Goal: Navigation & Orientation: Find specific page/section

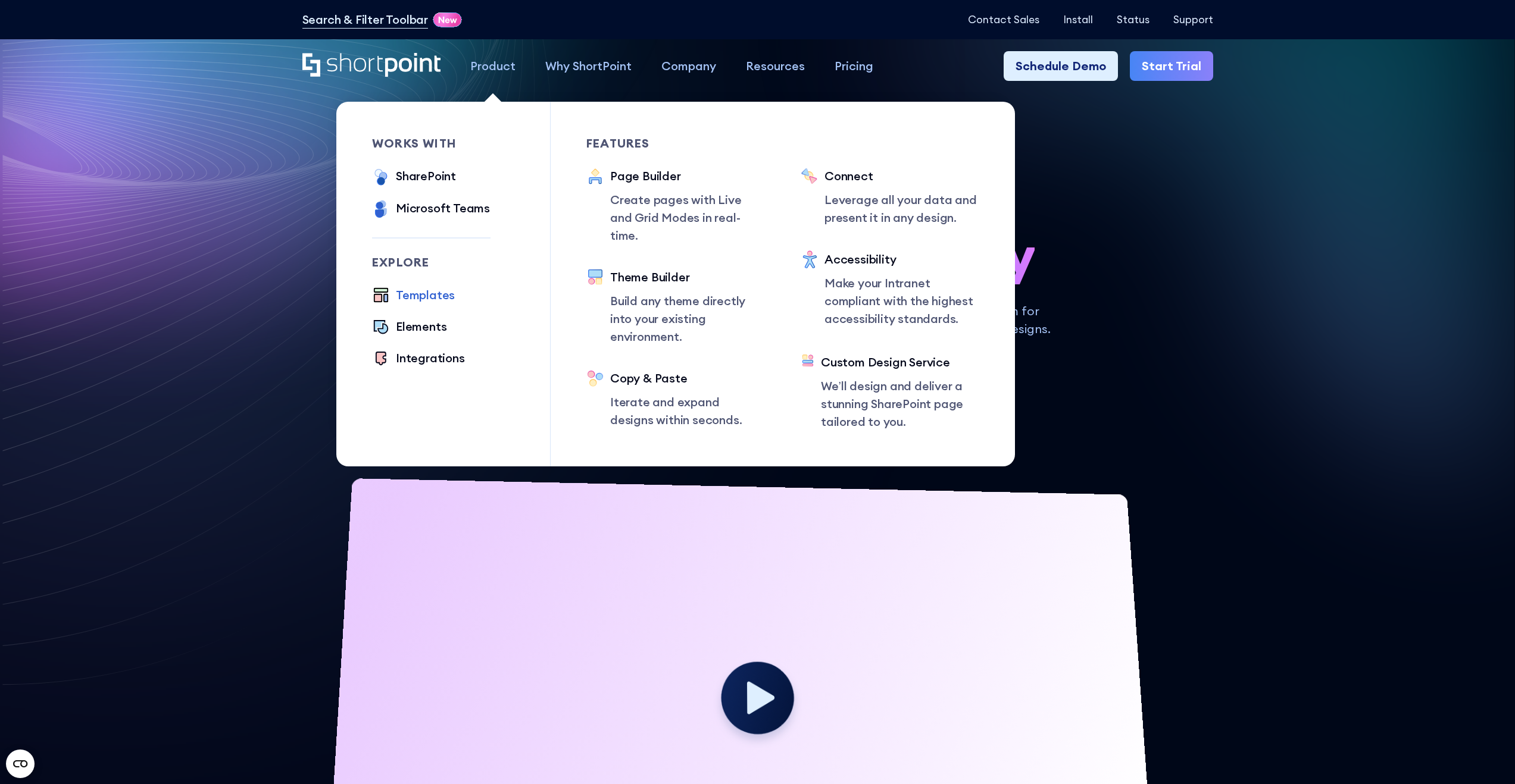
click at [418, 298] on div "Templates" at bounding box center [425, 295] width 59 height 18
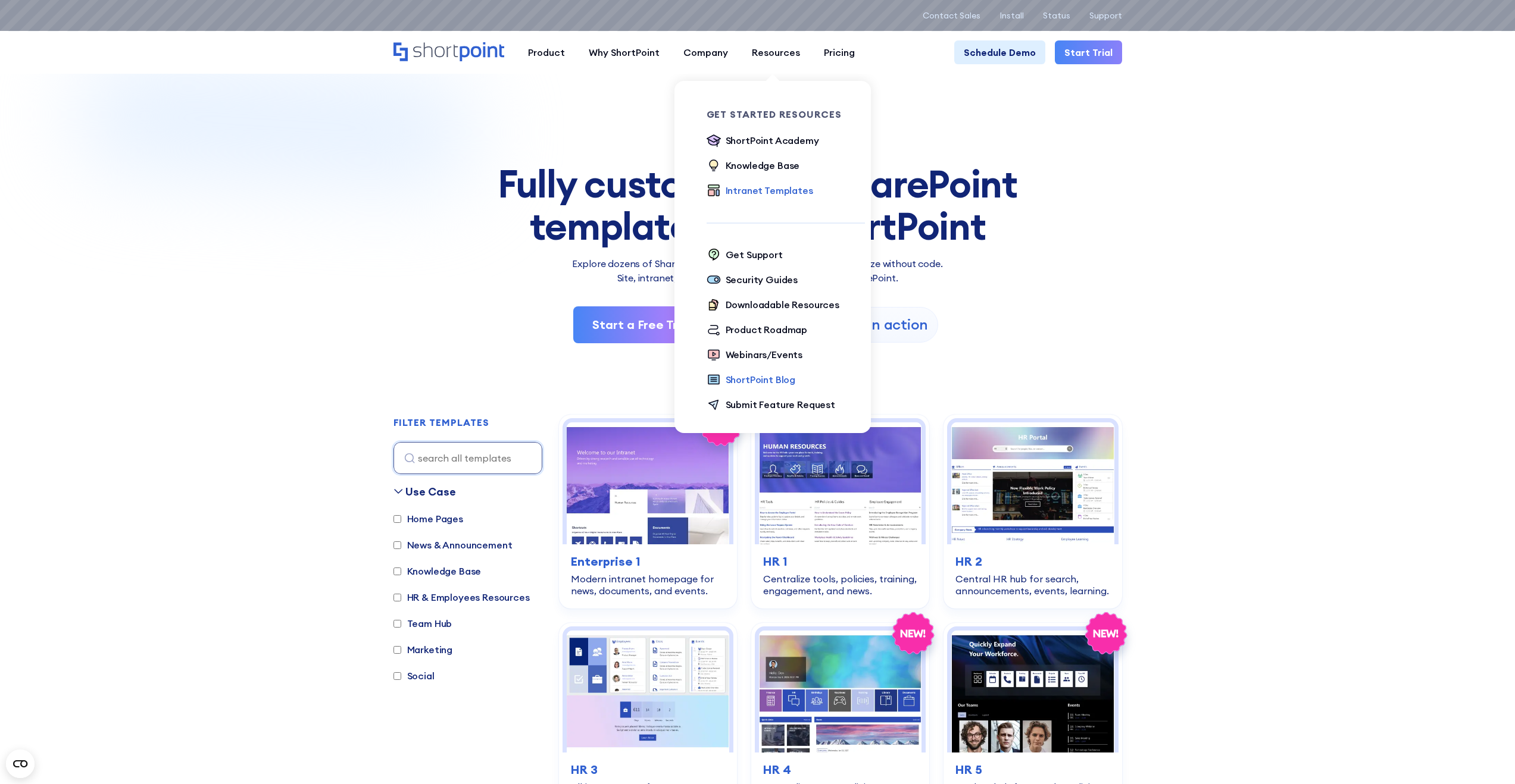
click at [752, 382] on div "ShortPoint Blog" at bounding box center [760, 380] width 70 height 15
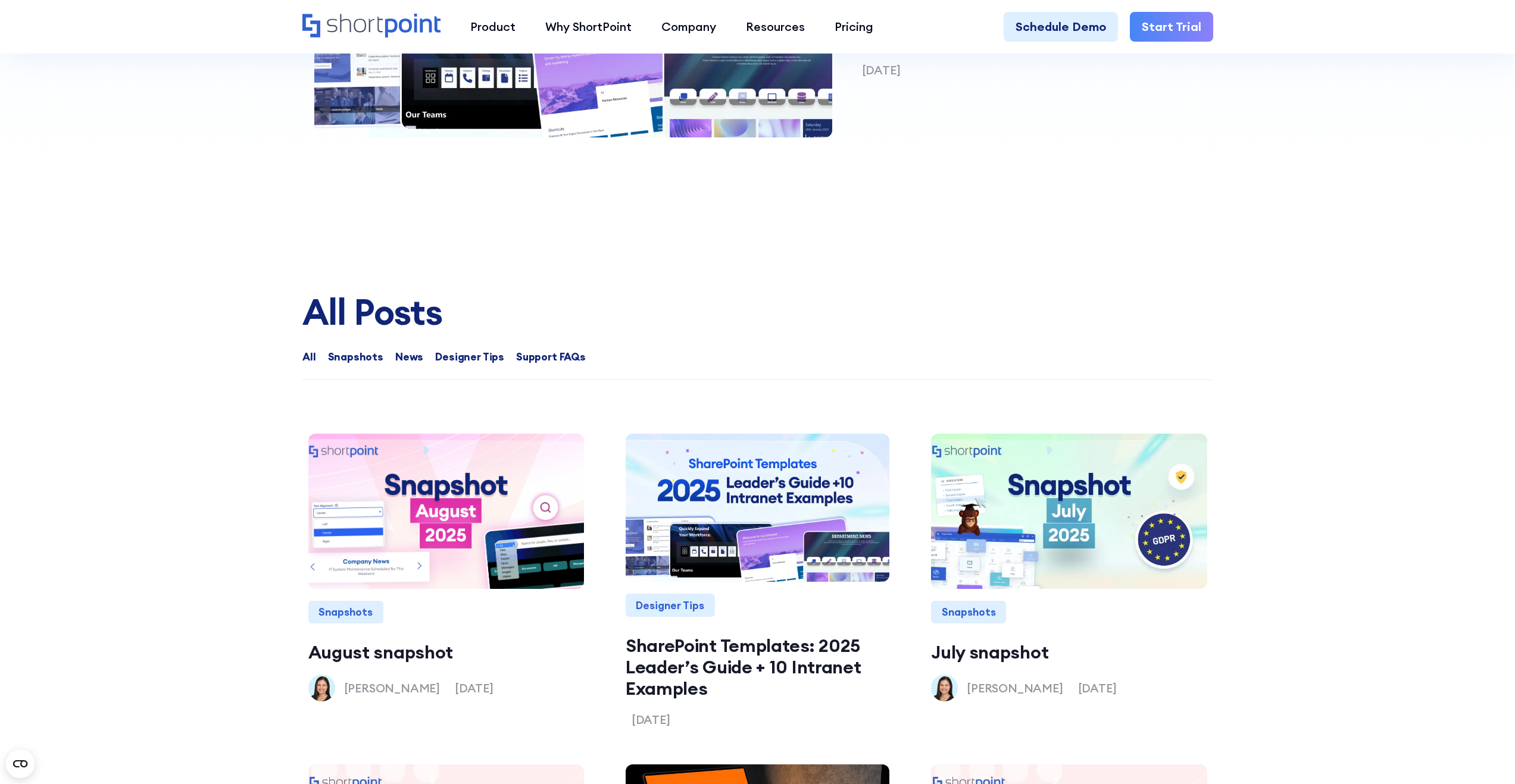
scroll to position [1113, 0]
